Goal: Task Accomplishment & Management: Complete application form

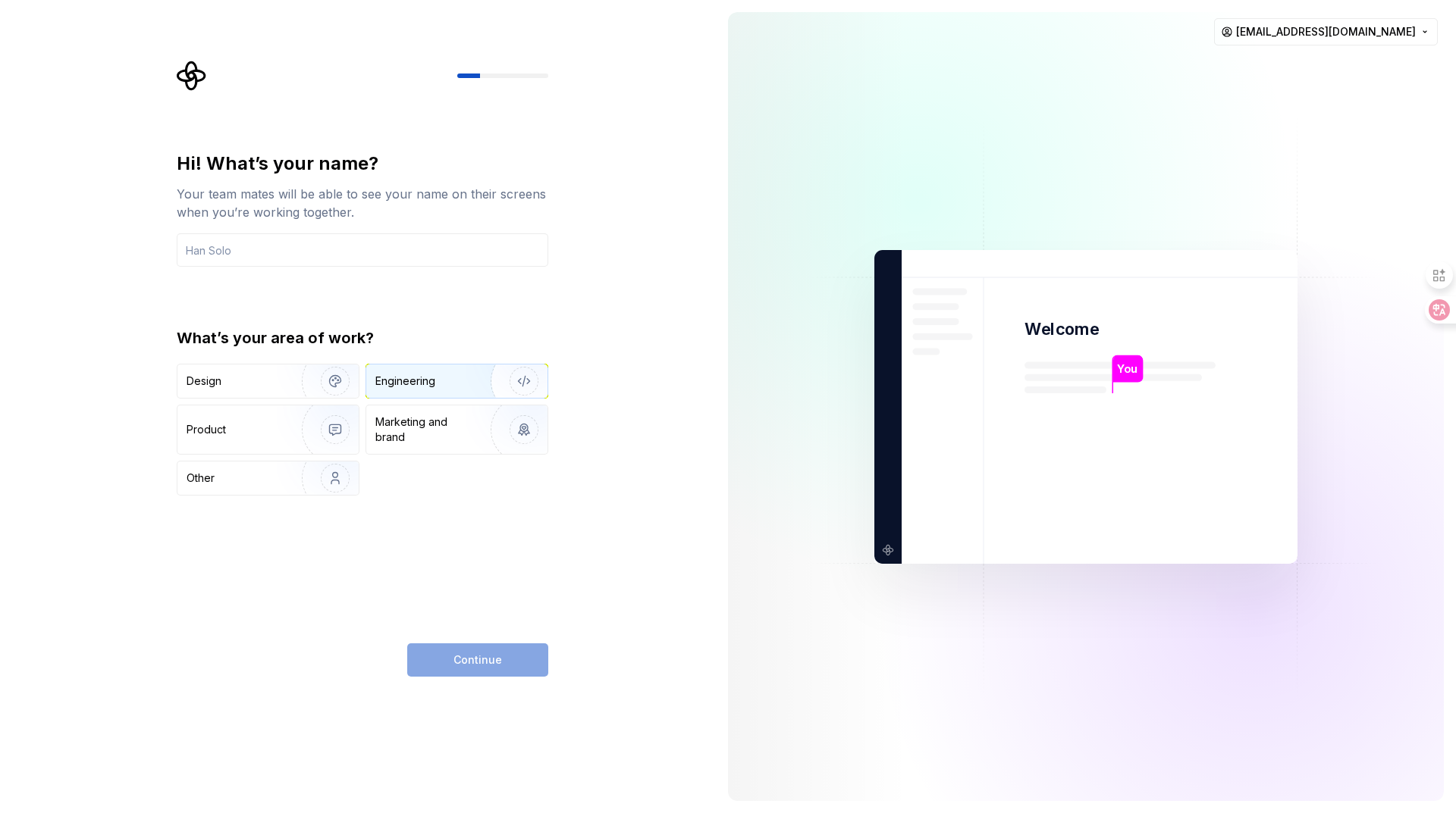
click at [410, 379] on div "Engineering" at bounding box center [405, 381] width 60 height 15
click at [326, 259] on input "text" at bounding box center [362, 249] width 371 height 33
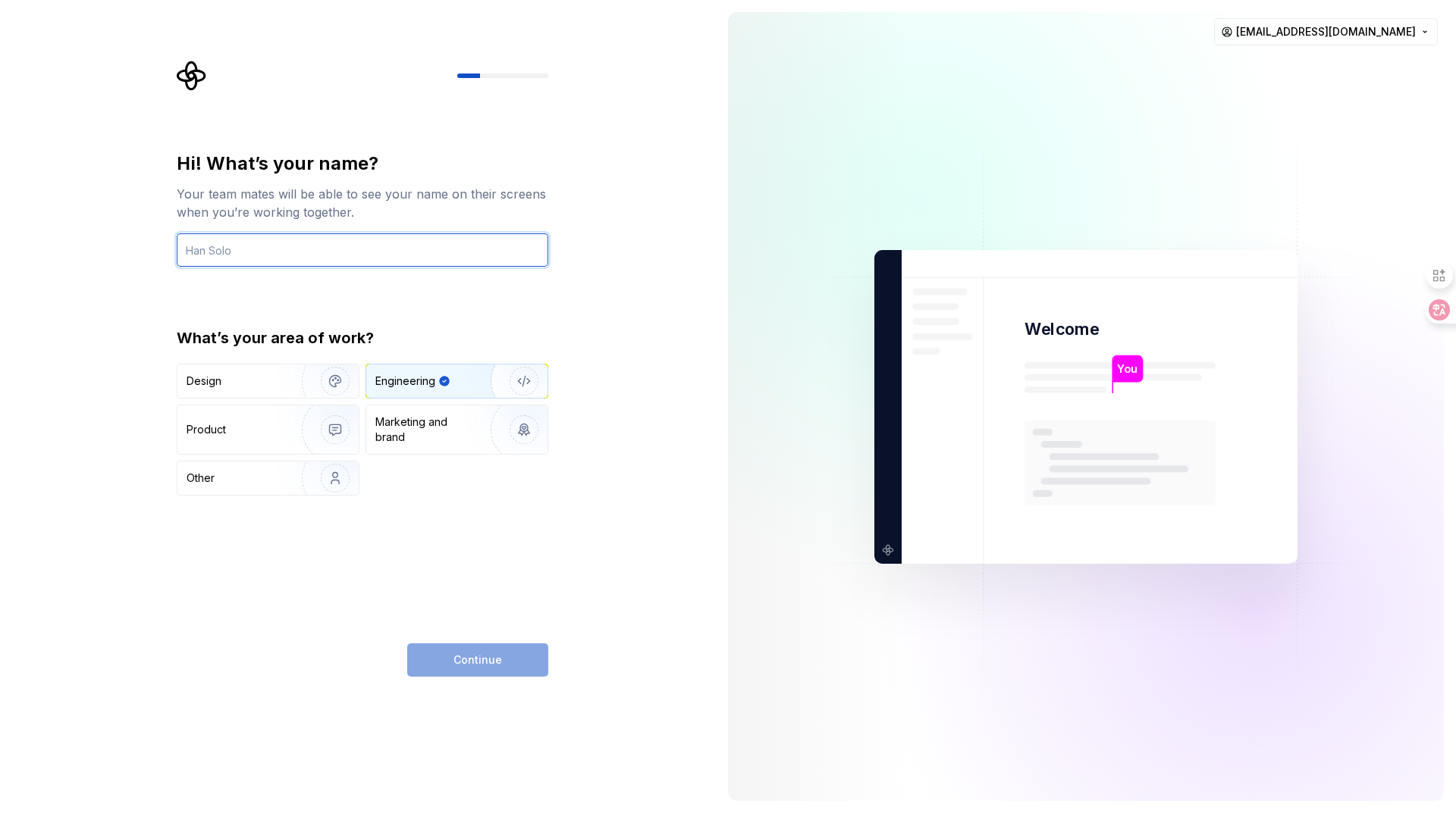
type input "5"
type input "google"
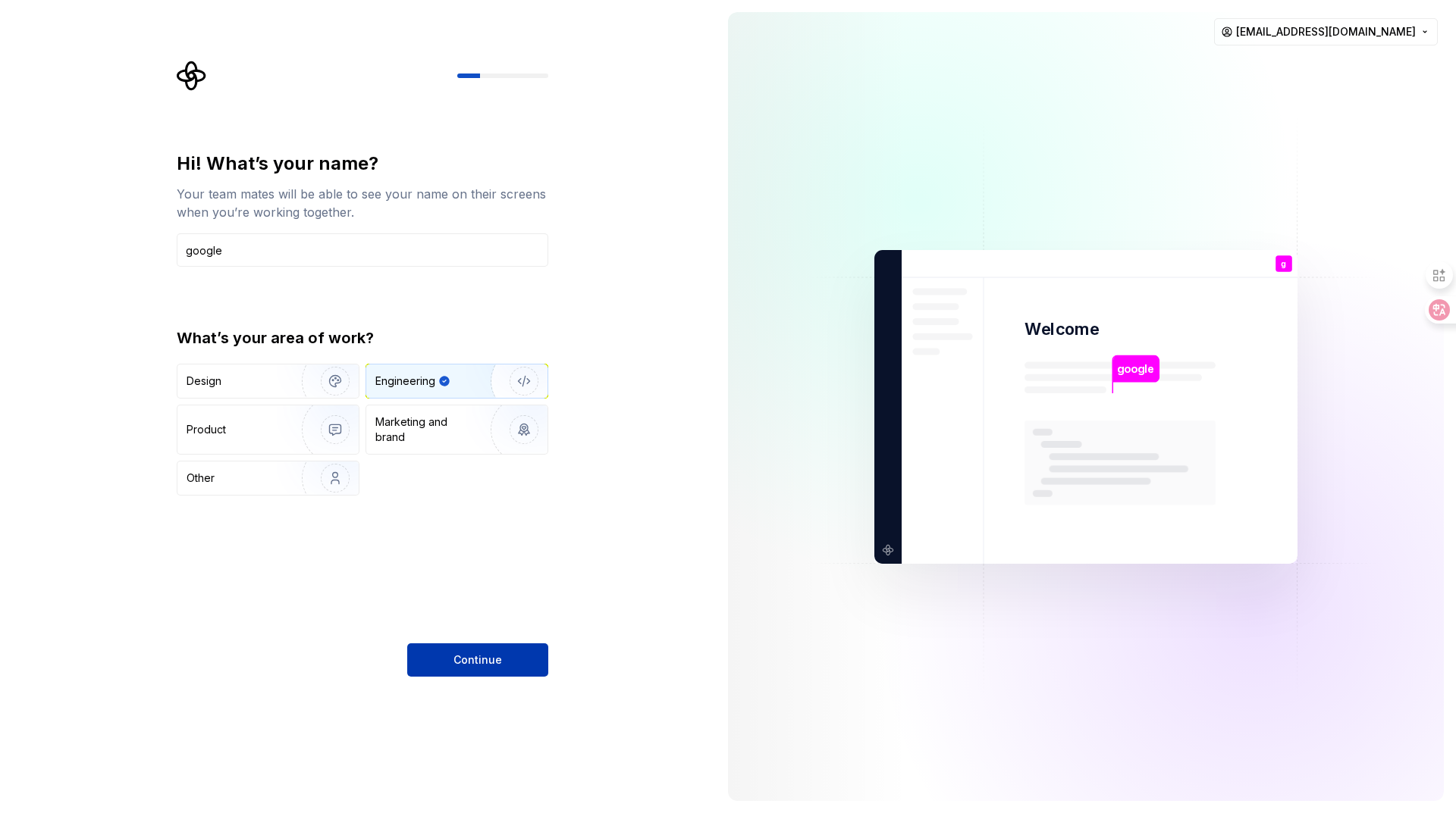
click at [480, 661] on span "Continue" at bounding box center [477, 660] width 48 height 15
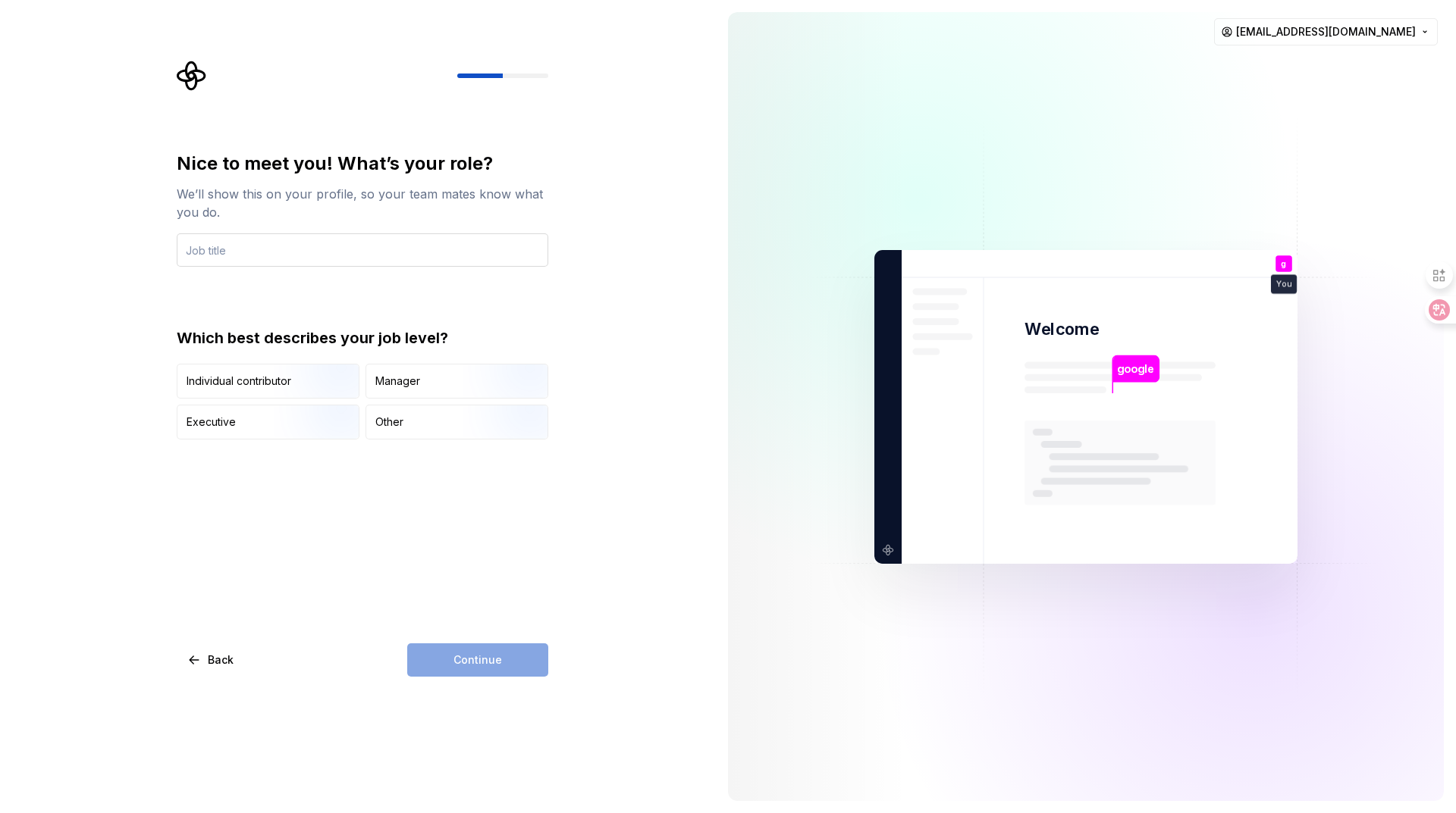
click at [281, 253] on input "text" at bounding box center [362, 249] width 371 height 33
drag, startPoint x: 237, startPoint y: 194, endPoint x: 546, endPoint y: 193, distance: 309.0
click at [546, 193] on div "We’ll show this on your profile, so your team mates know what you do." at bounding box center [362, 203] width 371 height 36
click at [296, 258] on input "text" at bounding box center [362, 249] width 371 height 33
click at [339, 372] on img "button" at bounding box center [322, 400] width 97 height 102
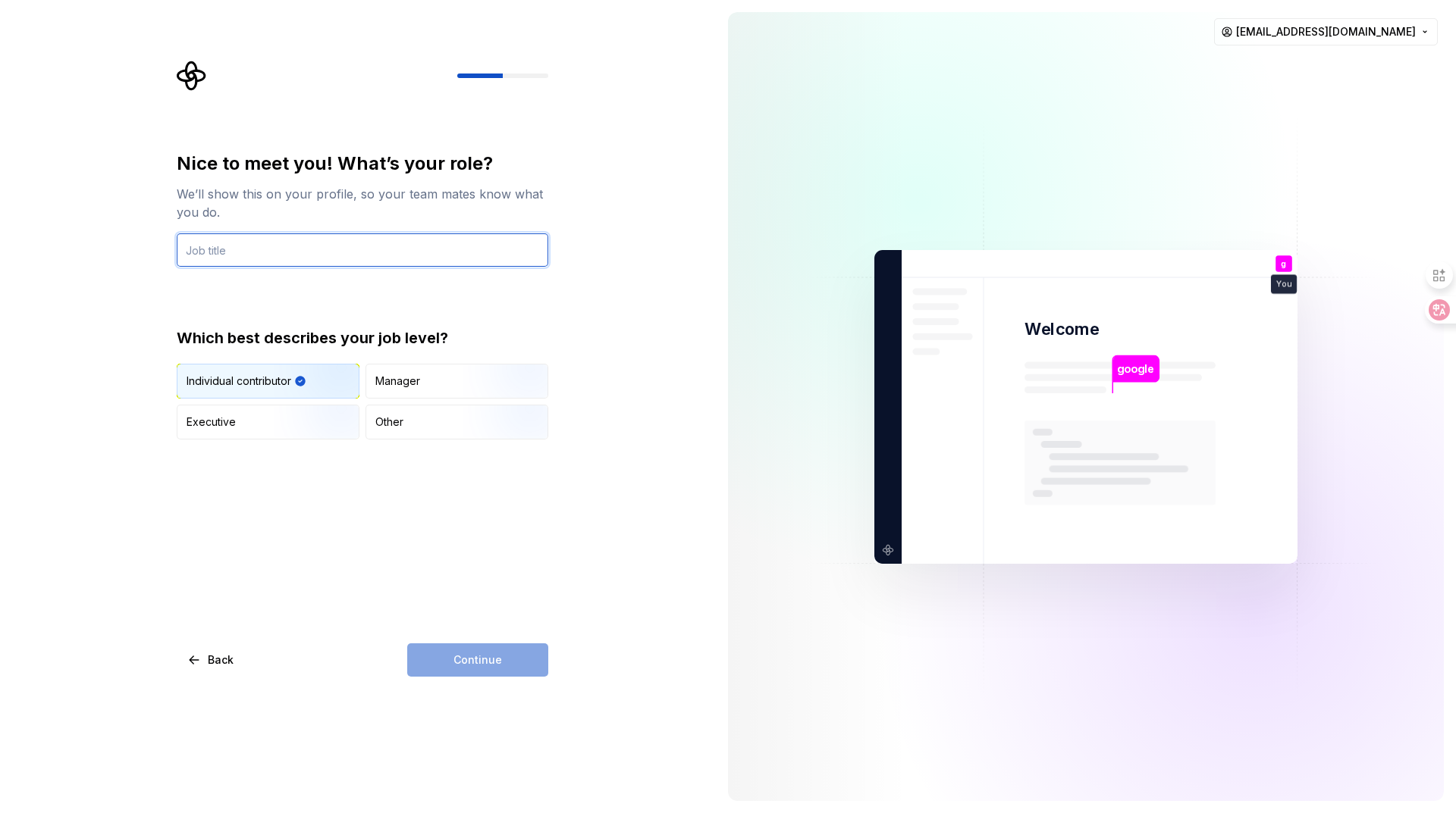
click at [317, 253] on input "text" at bounding box center [362, 249] width 371 height 33
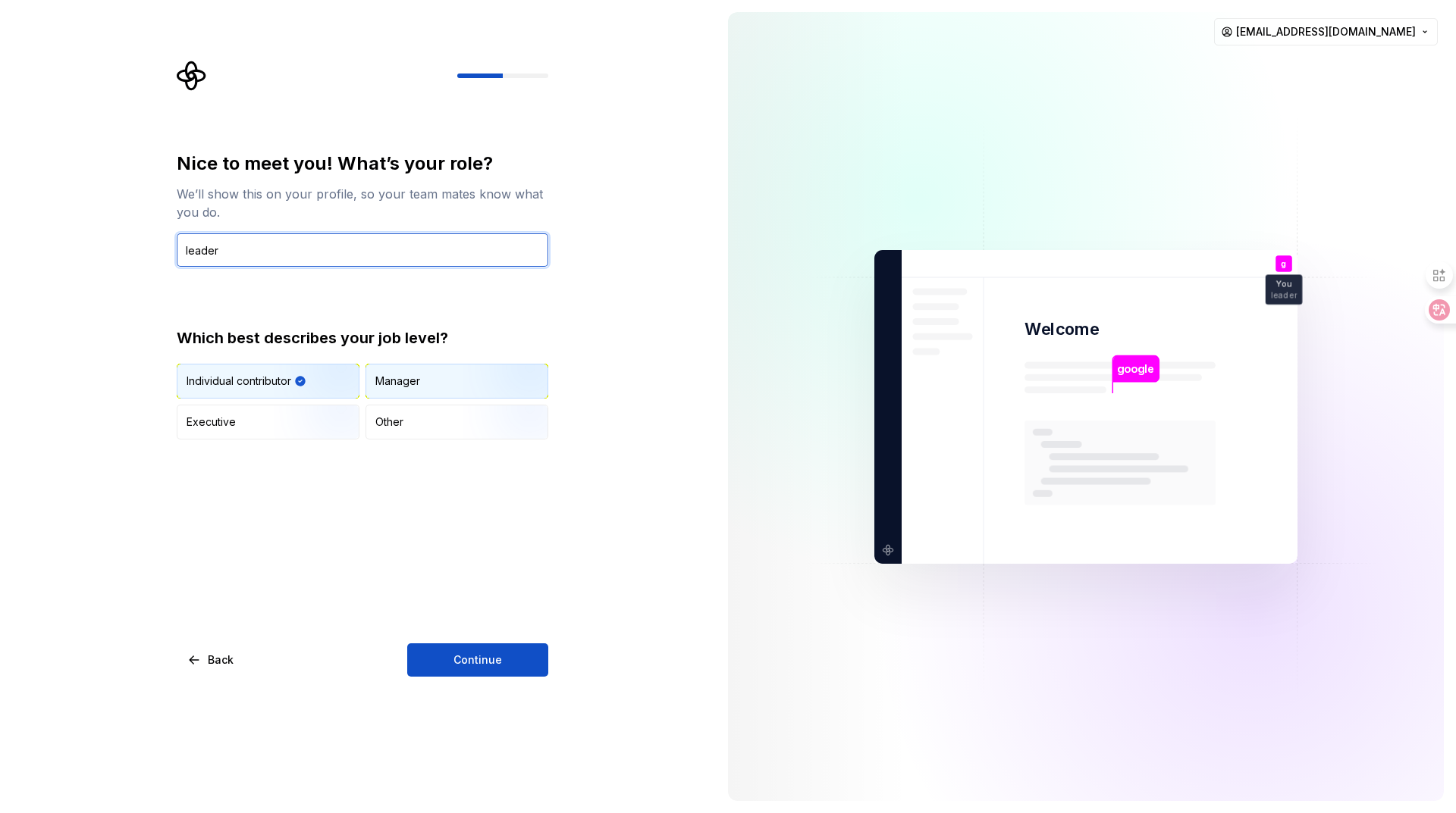
type input "leader"
click at [448, 383] on div "Manager" at bounding box center [457, 381] width 181 height 33
click at [347, 383] on img "button" at bounding box center [322, 400] width 97 height 102
click at [411, 382] on div "Manager" at bounding box center [398, 381] width 45 height 15
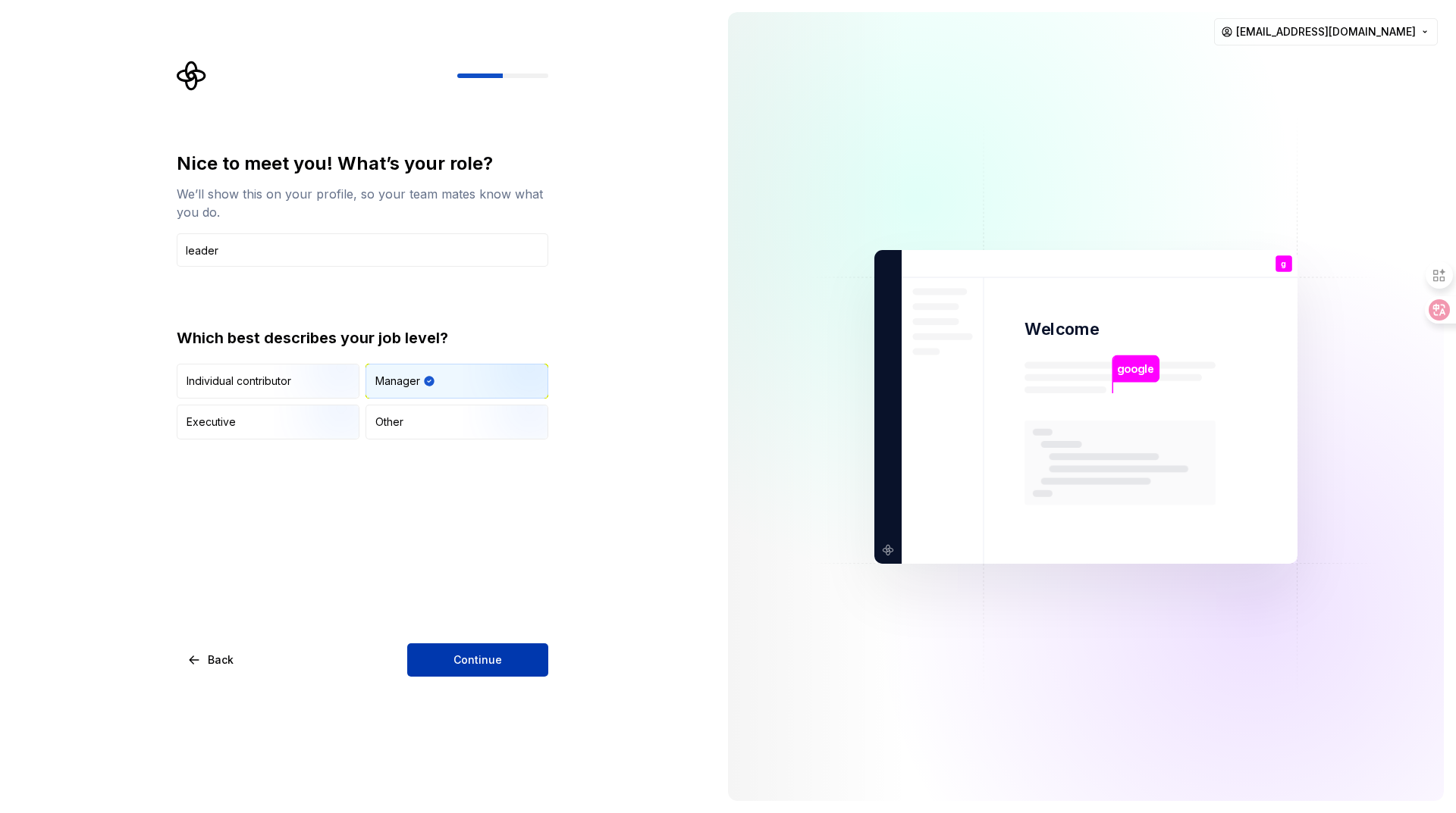
click at [474, 657] on span "Continue" at bounding box center [477, 660] width 48 height 15
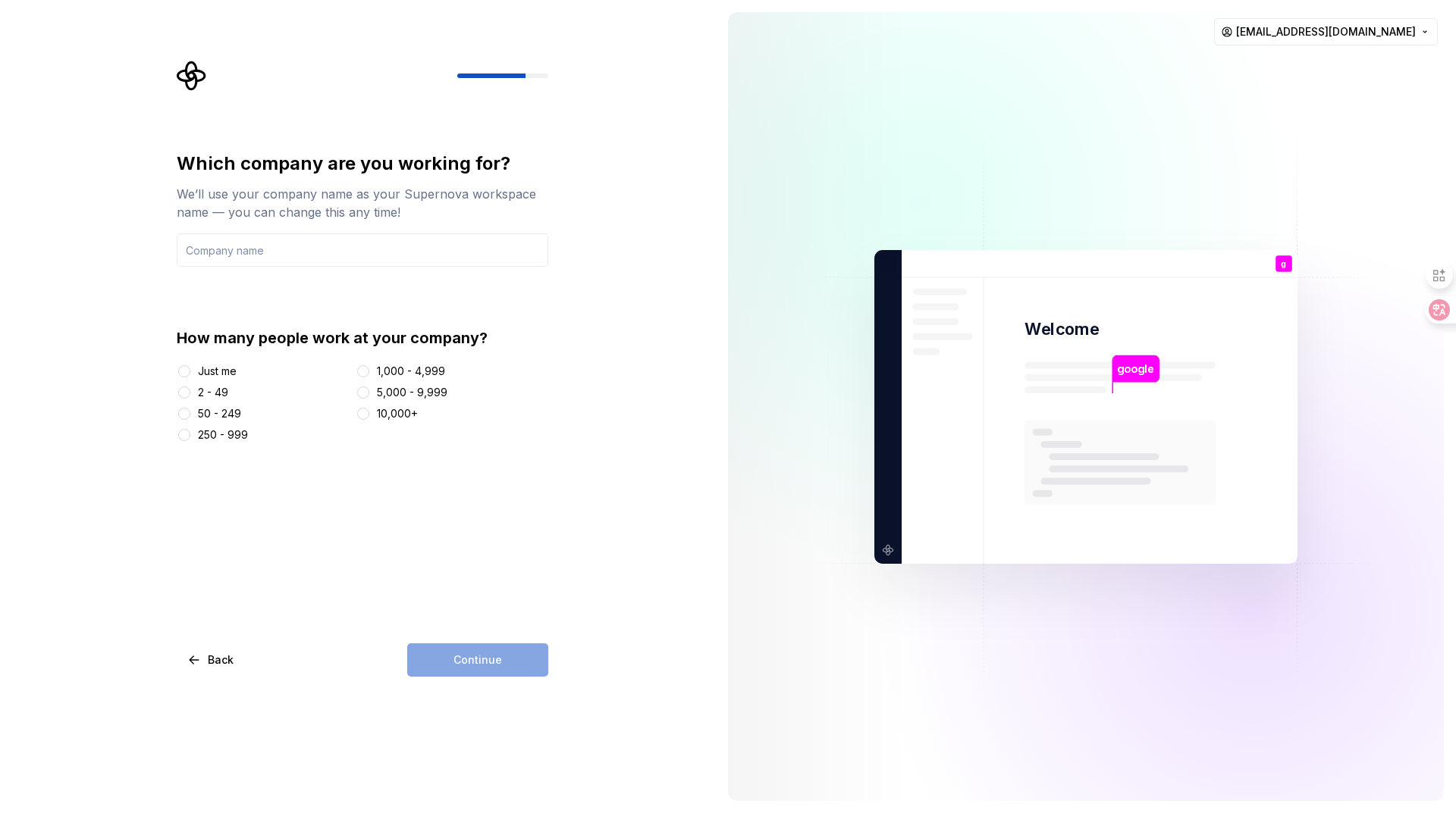
click at [189, 387] on div at bounding box center [184, 393] width 15 height 15
click at [182, 387] on button "2 - 49" at bounding box center [184, 393] width 12 height 12
click at [282, 254] on input "text" at bounding box center [362, 249] width 371 height 33
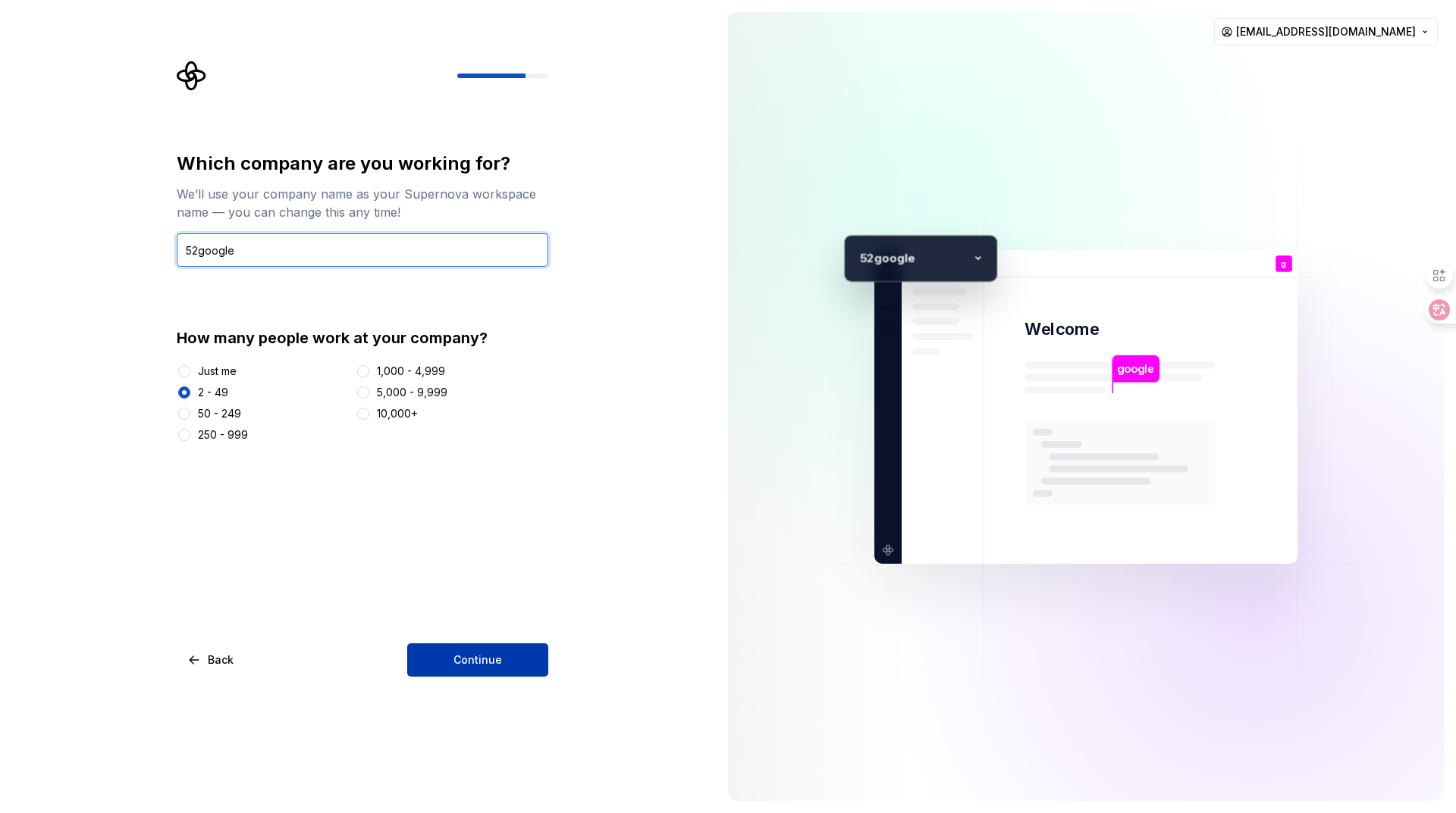
type input "52google"
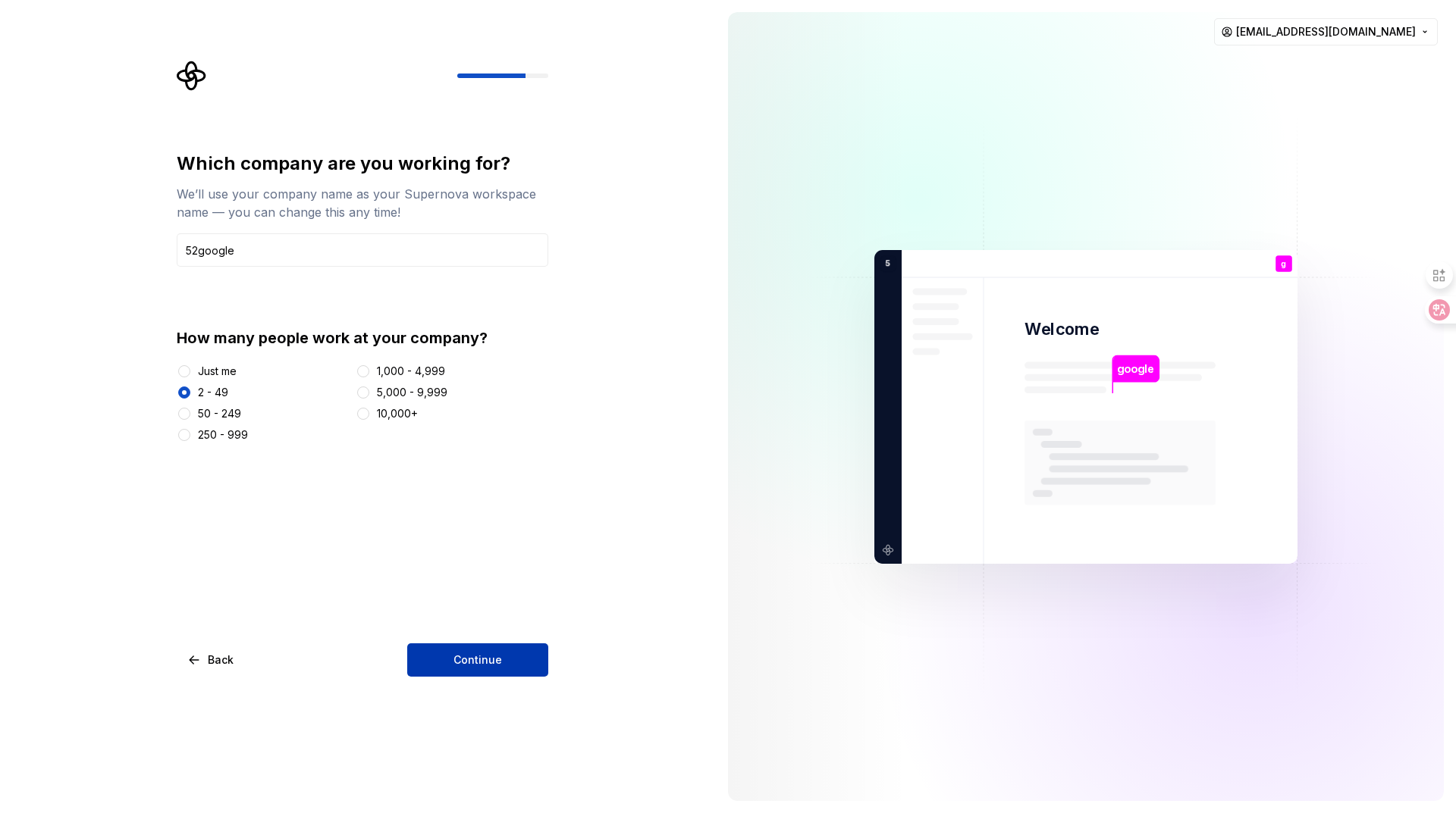
click at [488, 654] on span "Continue" at bounding box center [477, 660] width 48 height 15
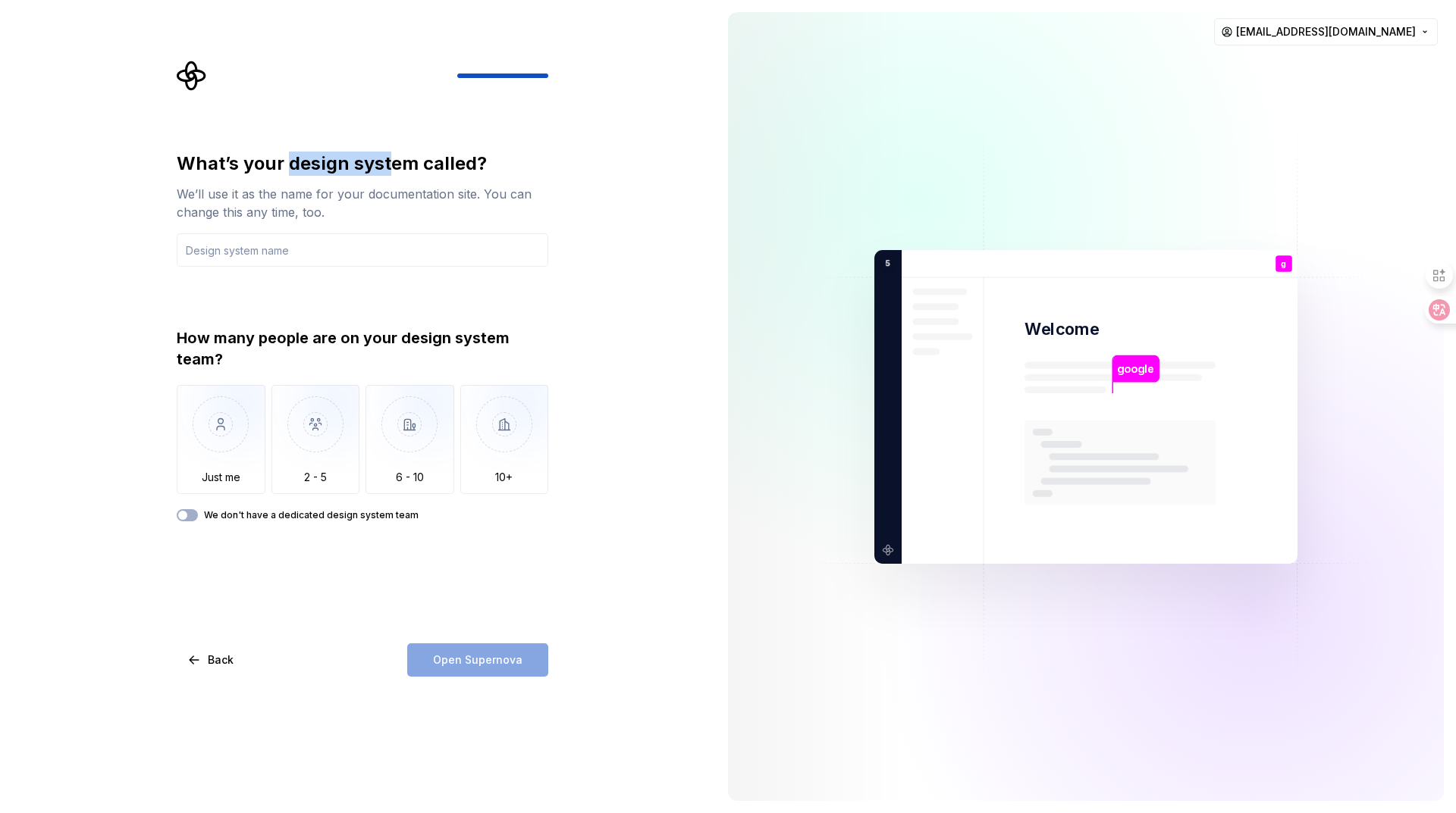
drag, startPoint x: 293, startPoint y: 170, endPoint x: 386, endPoint y: 174, distance: 93.1
click at [386, 174] on div "What’s your design system called?" at bounding box center [362, 164] width 371 height 25
click at [297, 427] on img "button" at bounding box center [315, 436] width 89 height 102
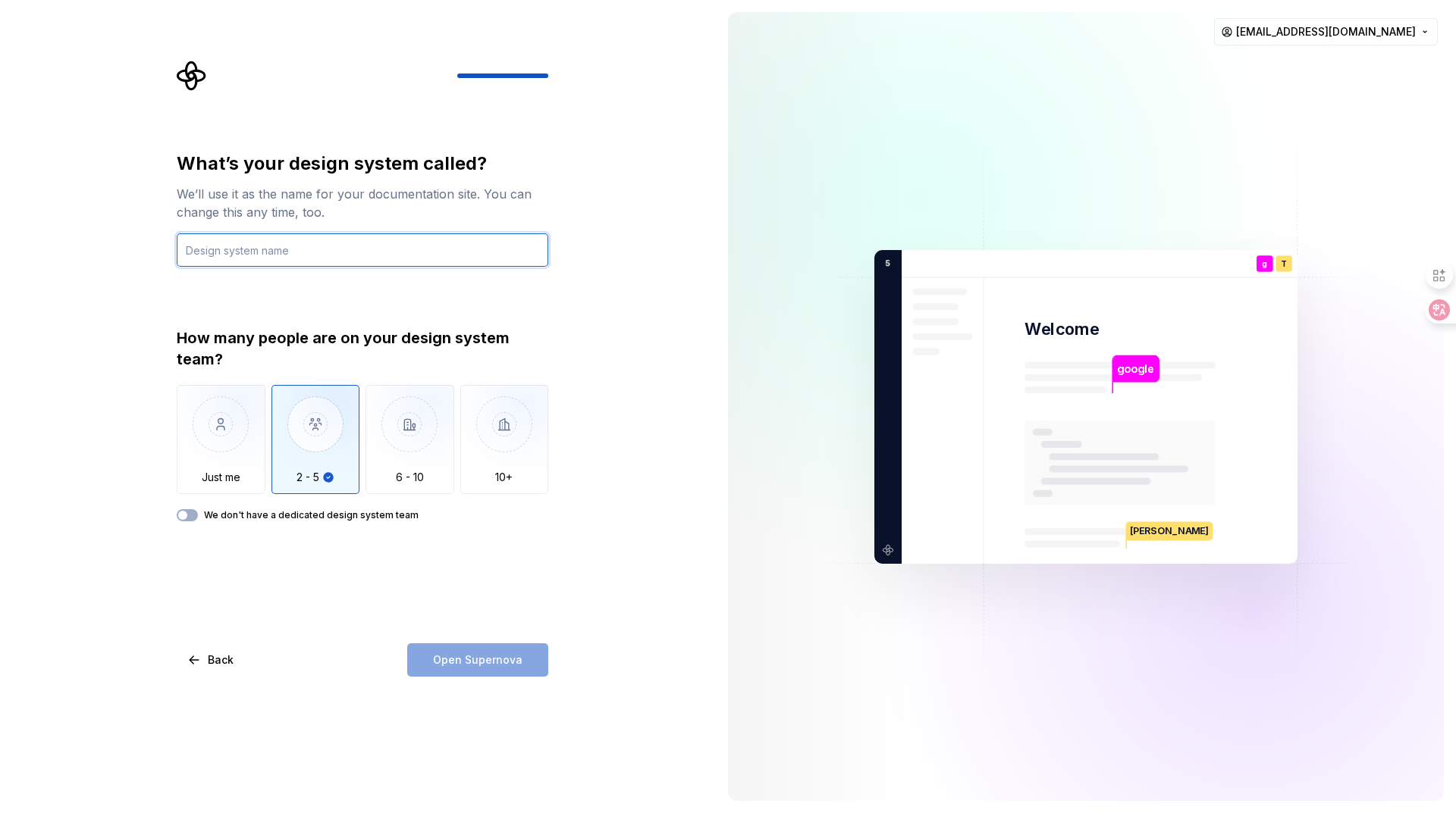
click at [316, 237] on input "text" at bounding box center [362, 249] width 371 height 33
type input "asan"
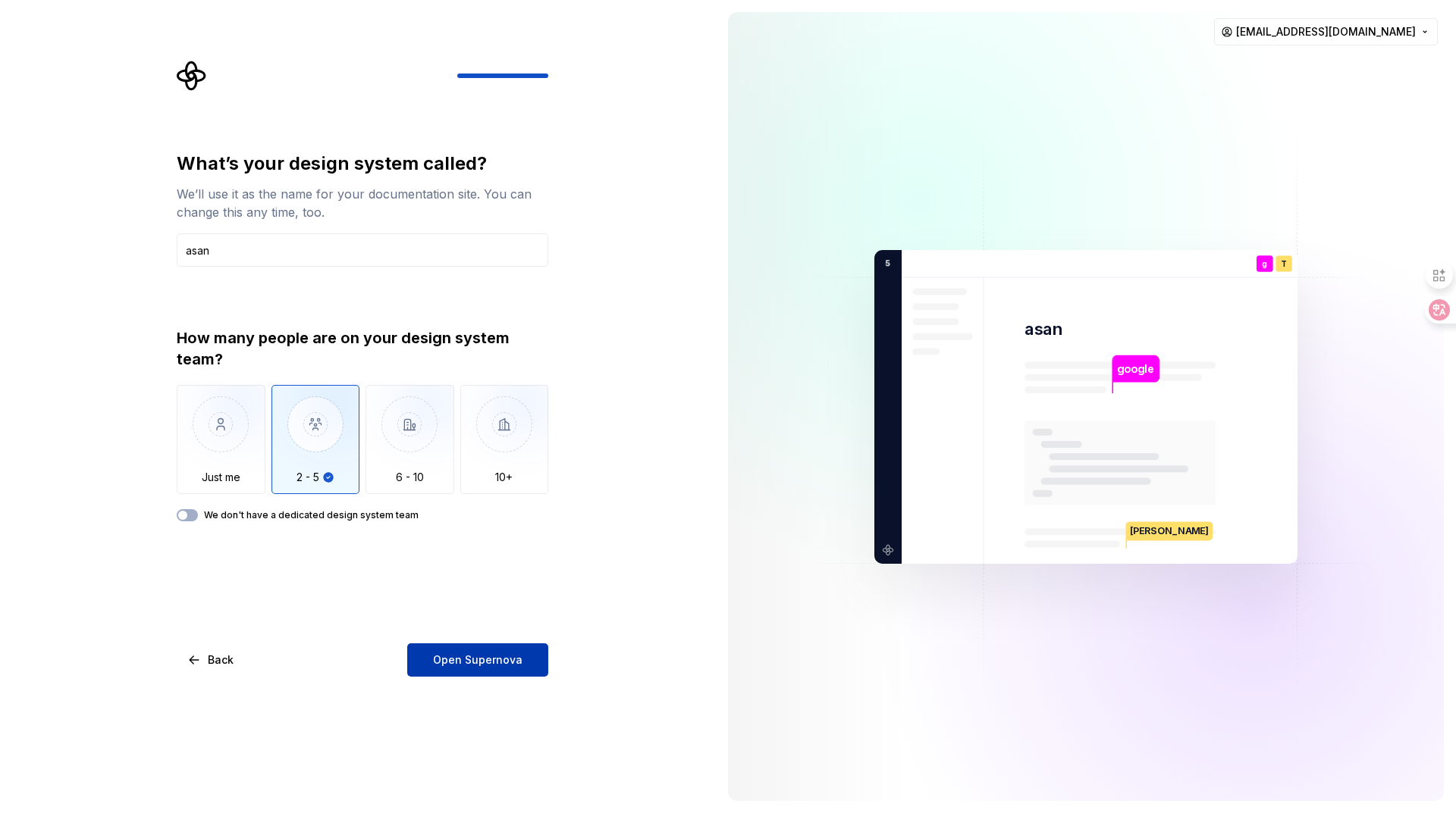
click at [470, 662] on span "Open Supernova" at bounding box center [478, 660] width 90 height 15
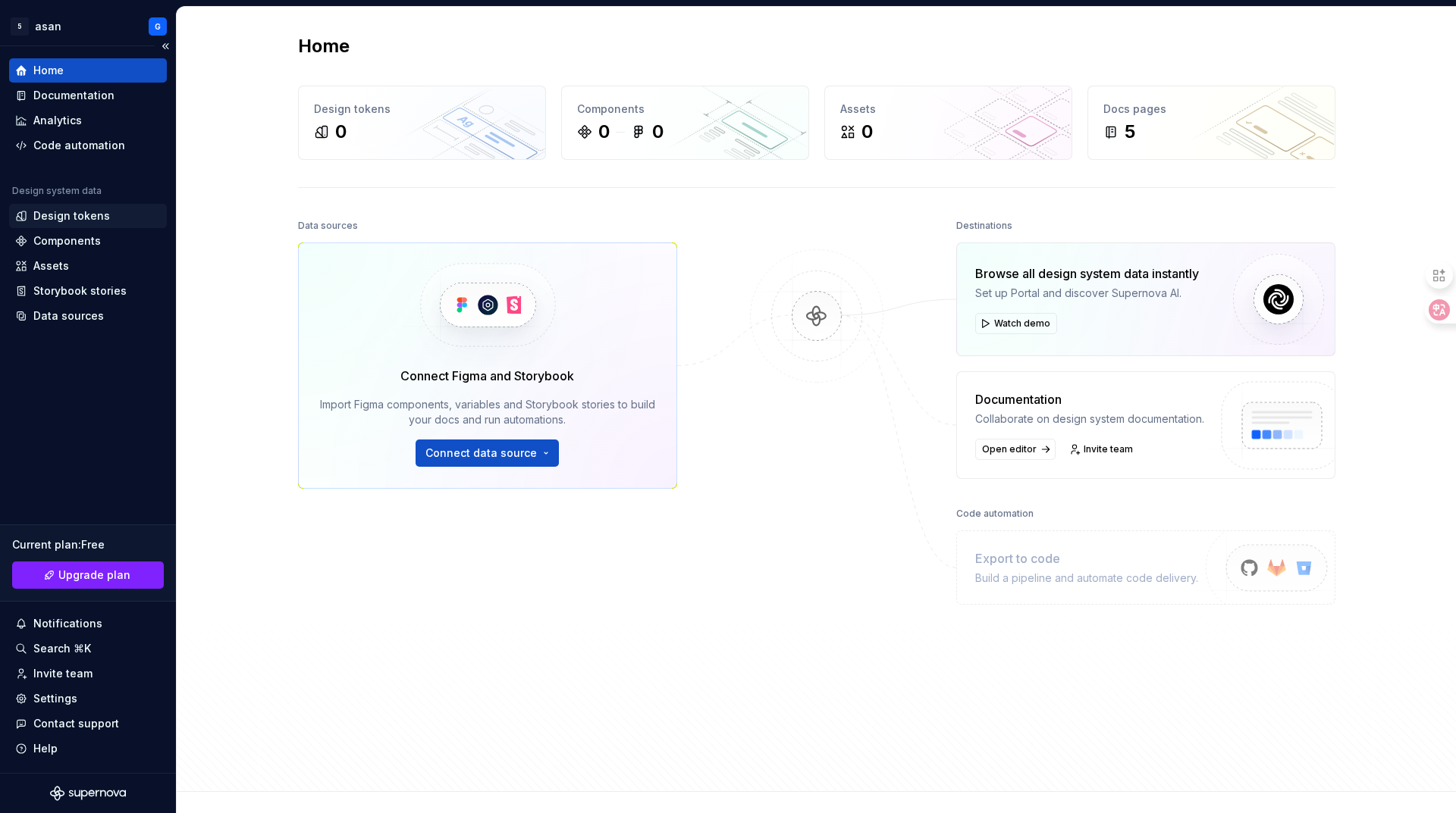
click at [93, 214] on div "Design tokens" at bounding box center [71, 216] width 76 height 15
